Goal: Find specific page/section: Find specific page/section

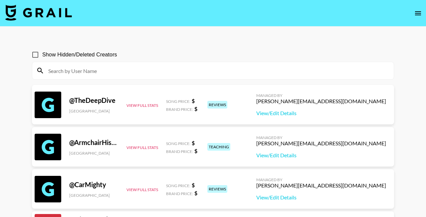
click at [81, 63] on div at bounding box center [212, 70] width 361 height 17
click at [103, 72] on input at bounding box center [216, 71] width 345 height 11
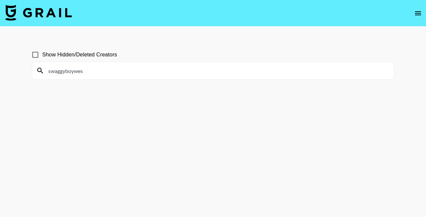
type input "swaggyboywes"
click at [106, 55] on span "Show Hidden/Deleted Creators" at bounding box center [79, 55] width 75 height 8
click at [42, 55] on input "Show Hidden/Deleted Creators" at bounding box center [35, 55] width 14 height 14
click at [96, 37] on main "Show Hidden/Deleted Creators swaggyboywes" at bounding box center [213, 125] width 426 height 196
click at [35, 54] on input "Show Hidden/Deleted Creators" at bounding box center [35, 55] width 14 height 14
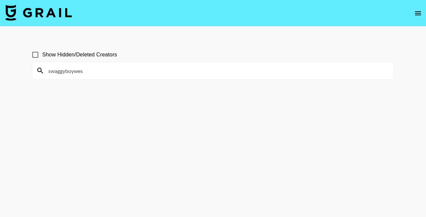
click at [70, 32] on main "Show Hidden/Deleted Creators swaggyboywes" at bounding box center [213, 125] width 426 height 196
click at [105, 55] on span "Show Hidden/Deleted Creators" at bounding box center [79, 55] width 75 height 8
click at [42, 55] on input "Show Hidden/Deleted Creators" at bounding box center [35, 55] width 14 height 14
checkbox input "true"
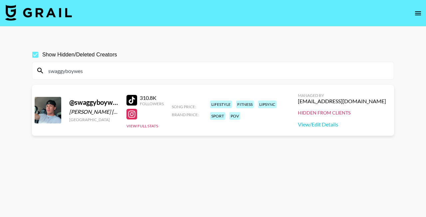
click at [104, 72] on input "swaggyboywes" at bounding box center [216, 71] width 345 height 11
paste input "goobygoobygoob"
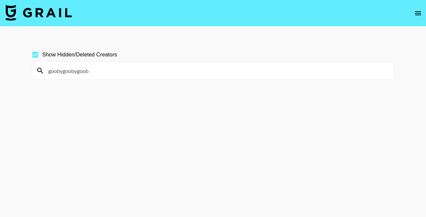
drag, startPoint x: 106, startPoint y: 69, endPoint x: 27, endPoint y: 67, distance: 79.8
click at [27, 67] on div "Show Hidden/Deleted Creators goobygoobygoob" at bounding box center [213, 125] width 372 height 164
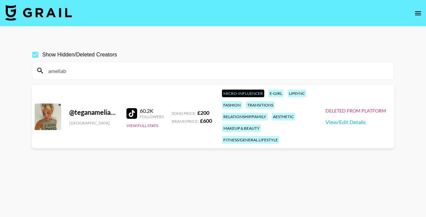
type input "ameliab"
click at [67, 46] on section "Show Hidden/Deleted Creators ameliab" at bounding box center [213, 61] width 362 height 37
drag, startPoint x: 84, startPoint y: 68, endPoint x: 29, endPoint y: 68, distance: 55.2
click at [29, 68] on div "Show Hidden/Deleted Creators ameliab @ teganameliabarker United Kingdom 60.2K F…" at bounding box center [213, 125] width 372 height 164
